Goal: Book appointment/travel/reservation

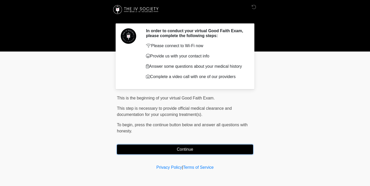
click at [172, 149] on button "Continue" at bounding box center [185, 149] width 136 height 10
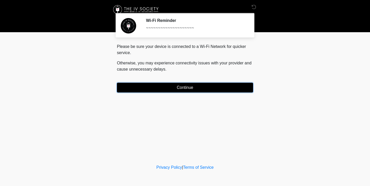
click at [186, 89] on button "Continue" at bounding box center [185, 88] width 136 height 10
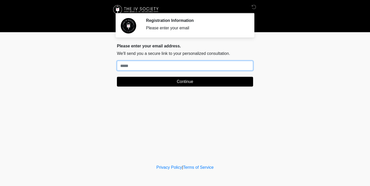
click at [154, 62] on input "Where should we email your treatment plan?" at bounding box center [185, 66] width 136 height 10
click at [155, 66] on input "Where should we email your treatment plan?" at bounding box center [185, 66] width 136 height 10
type input "**********"
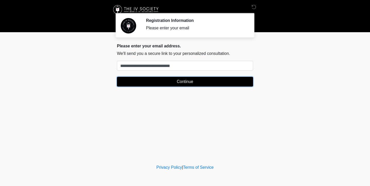
click at [176, 84] on button "Continue" at bounding box center [185, 82] width 136 height 10
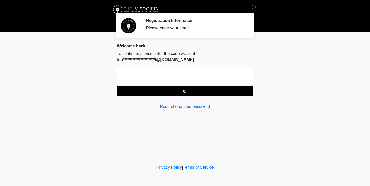
click at [171, 75] on input "text" at bounding box center [185, 73] width 136 height 13
click at [183, 75] on input "text" at bounding box center [185, 73] width 136 height 13
paste input "******"
type input "******"
click at [192, 95] on button "Log in" at bounding box center [185, 91] width 136 height 10
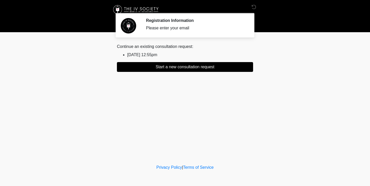
click at [152, 56] on li "2025/09/01 12:55pm" at bounding box center [190, 55] width 126 height 6
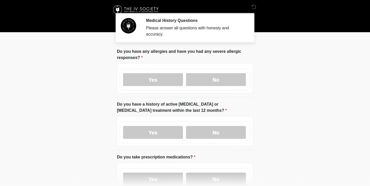
click at [215, 93] on li "Do you have any allergies and have you had any severe allergic responses? Do yo…" at bounding box center [185, 72] width 136 height 49
click at [215, 86] on label "No" at bounding box center [216, 79] width 60 height 13
click at [213, 131] on label "No" at bounding box center [216, 132] width 60 height 13
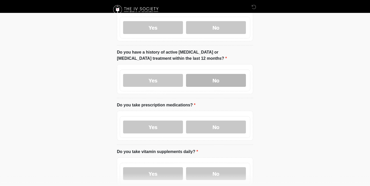
scroll to position [57, 0]
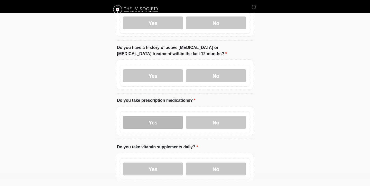
click at [161, 123] on label "Yes" at bounding box center [153, 122] width 60 height 13
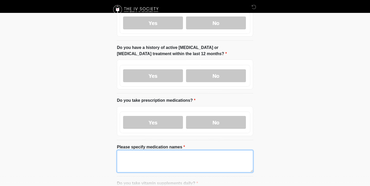
click at [151, 154] on textarea "Please specify medication names" at bounding box center [185, 161] width 136 height 22
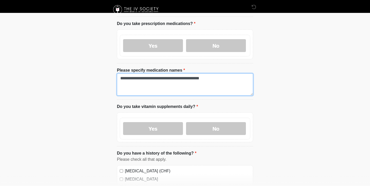
scroll to position [138, 0]
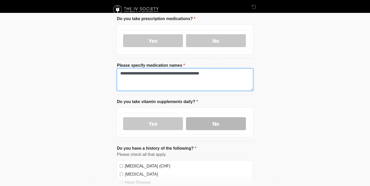
type textarea "**********"
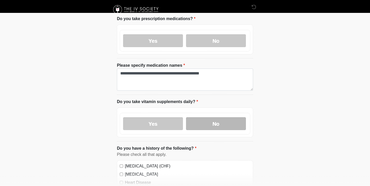
click at [215, 122] on label "No" at bounding box center [216, 123] width 60 height 13
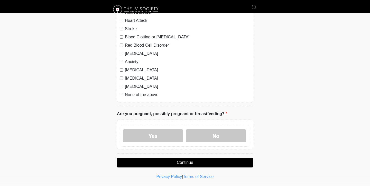
scroll to position [316, 0]
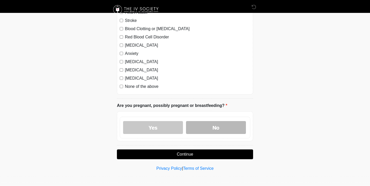
click at [222, 128] on label "No" at bounding box center [216, 127] width 60 height 13
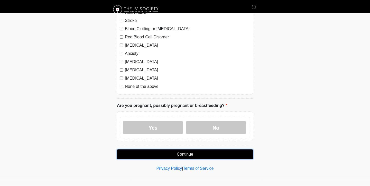
click at [213, 154] on button "Continue" at bounding box center [185, 154] width 136 height 10
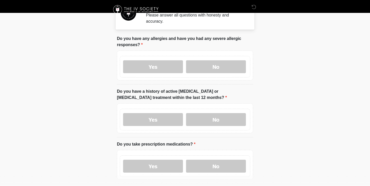
scroll to position [0, 0]
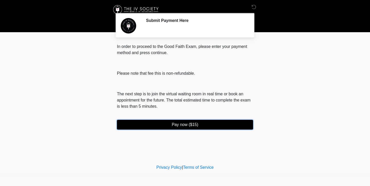
click at [193, 124] on button "Pay now ($15)" at bounding box center [185, 125] width 136 height 10
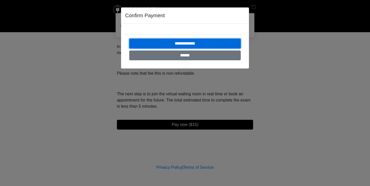
click at [206, 43] on input "**********" at bounding box center [185, 44] width 112 height 10
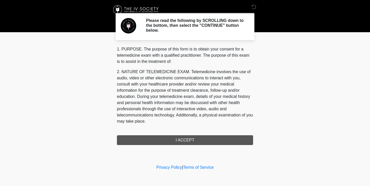
click at [187, 139] on div "1. PURPOSE. The purpose of this form is to obtain your consent for a telemedici…" at bounding box center [185, 95] width 136 height 99
click at [211, 130] on div "1. PURPOSE. The purpose of this form is to obtain your consent for a telemedici…" at bounding box center [185, 95] width 136 height 99
click at [239, 27] on h2 "Please read the following by SCROLLING down to the bottom, then select the "CON…" at bounding box center [196, 25] width 100 height 15
click at [196, 97] on p "2. NATURE OF TELEMEDICINE EXAM. Telemedicine involves the use of audio, video o…" at bounding box center [185, 97] width 136 height 56
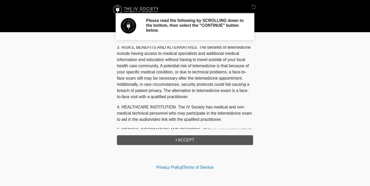
scroll to position [216, 0]
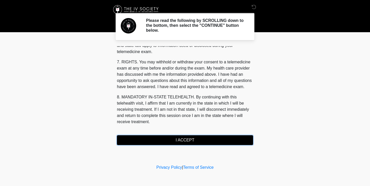
click at [175, 140] on button "I ACCEPT" at bounding box center [185, 140] width 136 height 10
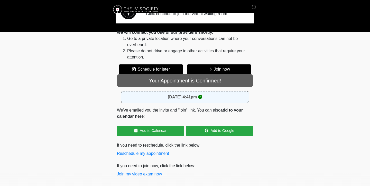
scroll to position [0, 0]
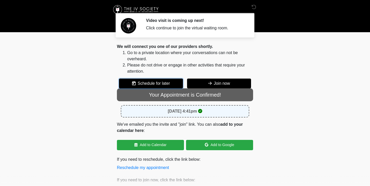
click at [161, 84] on button "Schedule for later" at bounding box center [151, 83] width 64 height 10
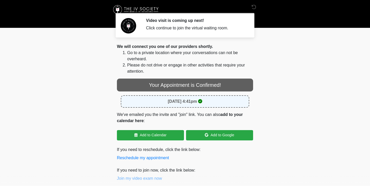
scroll to position [14, 0]
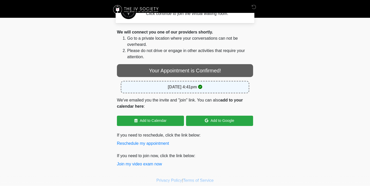
click at [202, 87] on icon at bounding box center [200, 87] width 4 height 4
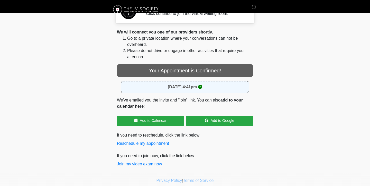
scroll to position [27, 0]
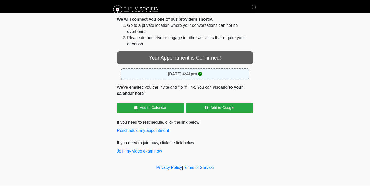
click at [142, 133] on div "Your Appointment is Confirmed! September 1, 2025 at 4:41pm We've emailed you th…" at bounding box center [185, 102] width 136 height 103
click at [136, 129] on button "Reschedule my appointment" at bounding box center [143, 130] width 52 height 6
click at [153, 129] on button "Reschedule my appointment" at bounding box center [143, 130] width 52 height 6
click at [166, 130] on button "Reschedule my appointment" at bounding box center [143, 130] width 52 height 6
click at [156, 131] on button "Reschedule my appointment" at bounding box center [143, 130] width 52 height 6
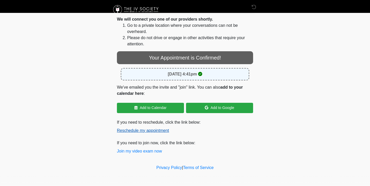
click at [152, 128] on button "Reschedule my appointment" at bounding box center [143, 130] width 52 height 6
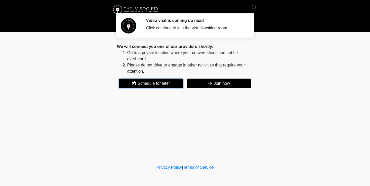
click at [149, 82] on button "Schedule for later" at bounding box center [151, 83] width 64 height 10
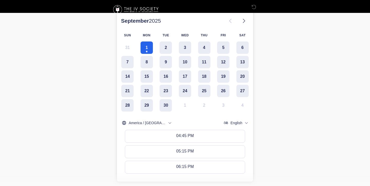
scroll to position [101, 0]
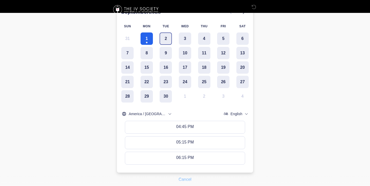
click at [164, 38] on button "2" at bounding box center [166, 38] width 12 height 12
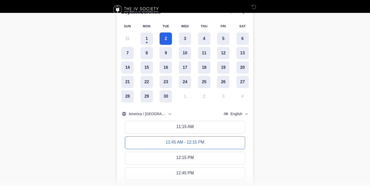
click at [208, 141] on button "11:45 AM - 12:15 PM" at bounding box center [185, 142] width 120 height 12
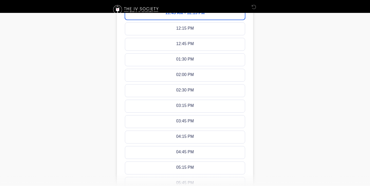
scroll to position [316, 0]
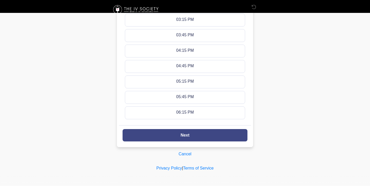
click at [208, 131] on button "Next" at bounding box center [185, 135] width 125 height 12
